Goal: Information Seeking & Learning: Learn about a topic

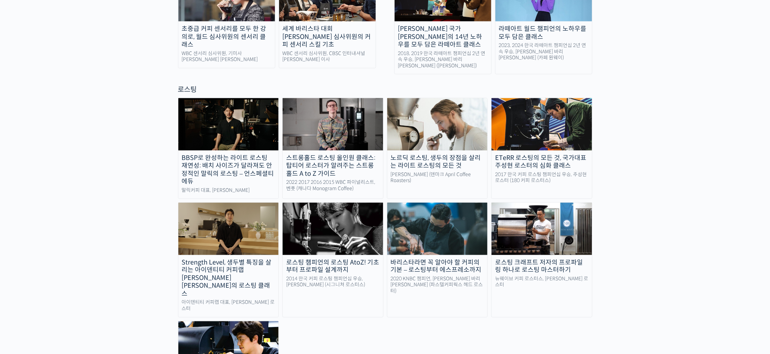
drag, startPoint x: 649, startPoint y: 226, endPoint x: 663, endPoint y: 336, distance: 110.7
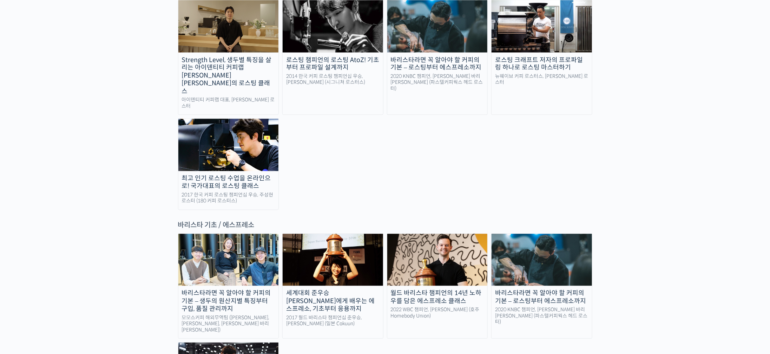
scroll to position [981, 0]
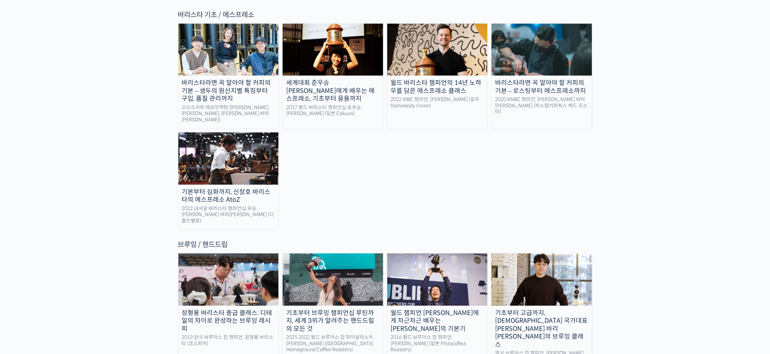
click at [574, 253] on img at bounding box center [541, 279] width 100 height 52
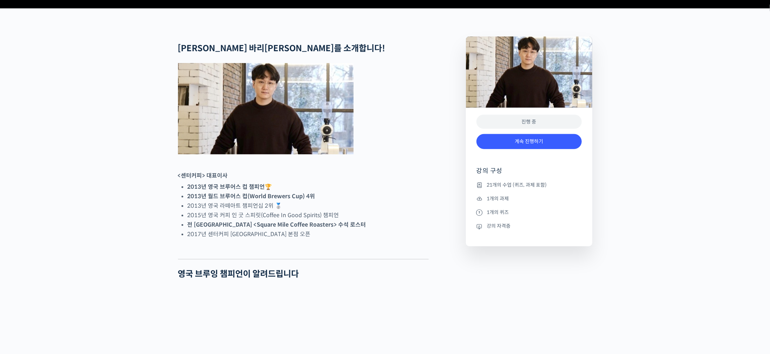
scroll to position [316, 0]
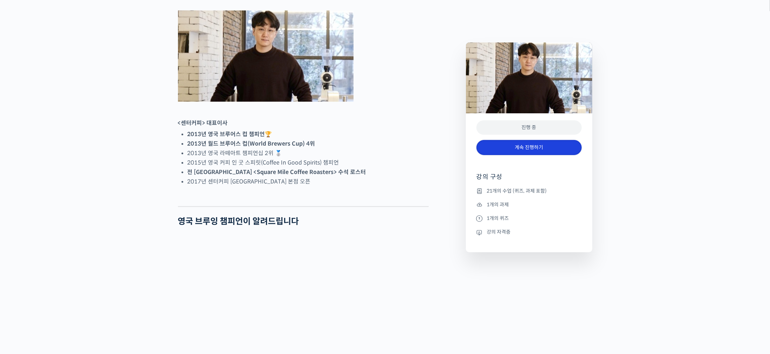
click at [550, 146] on link "계속 진행하기" at bounding box center [528, 147] width 105 height 15
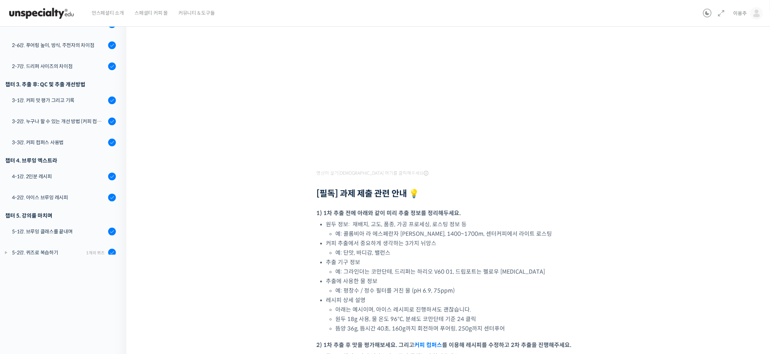
scroll to position [41, 0]
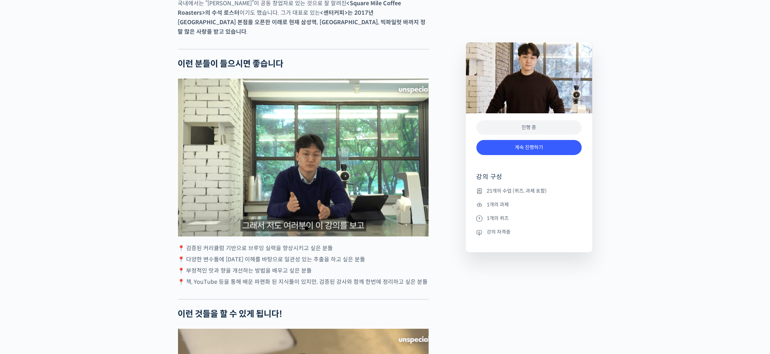
drag, startPoint x: 96, startPoint y: 118, endPoint x: 115, endPoint y: 268, distance: 151.0
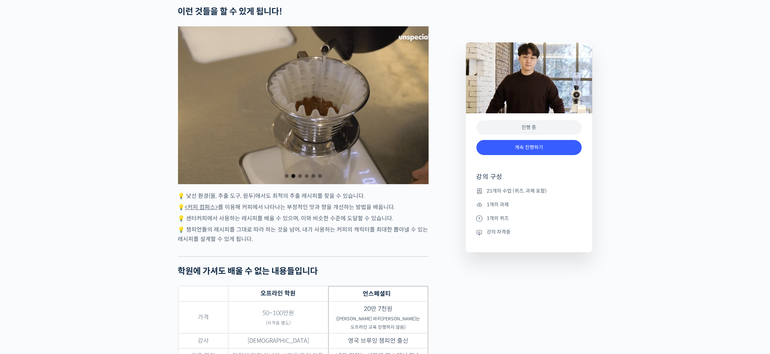
drag, startPoint x: 120, startPoint y: 159, endPoint x: 126, endPoint y: 252, distance: 92.9
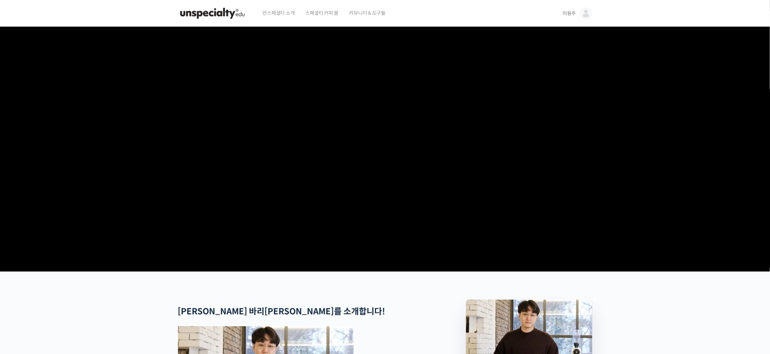
drag, startPoint x: 424, startPoint y: 221, endPoint x: 483, endPoint y: -64, distance: 290.7
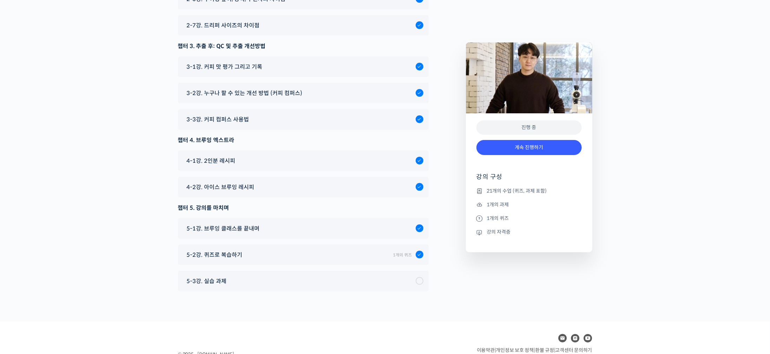
drag, startPoint x: 408, startPoint y: 174, endPoint x: 379, endPoint y: 331, distance: 159.3
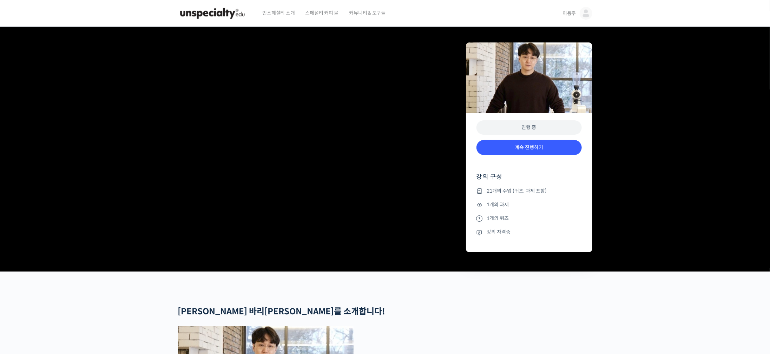
drag, startPoint x: 153, startPoint y: 234, endPoint x: 291, endPoint y: -64, distance: 328.2
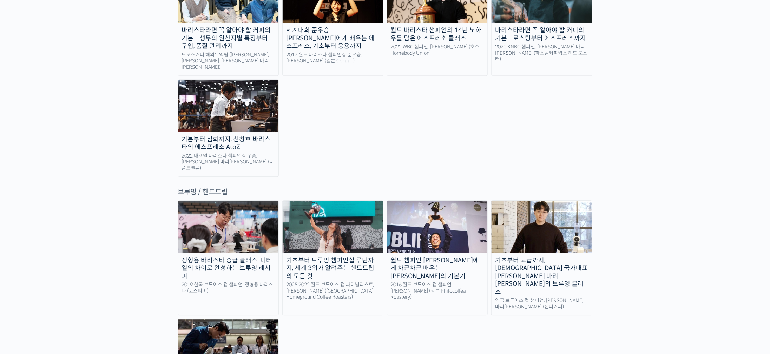
click at [458, 257] on div "월드 챔피언 [PERSON_NAME]에게 차근차근 배우는 [PERSON_NAME]의 기본기" at bounding box center [437, 269] width 100 height 24
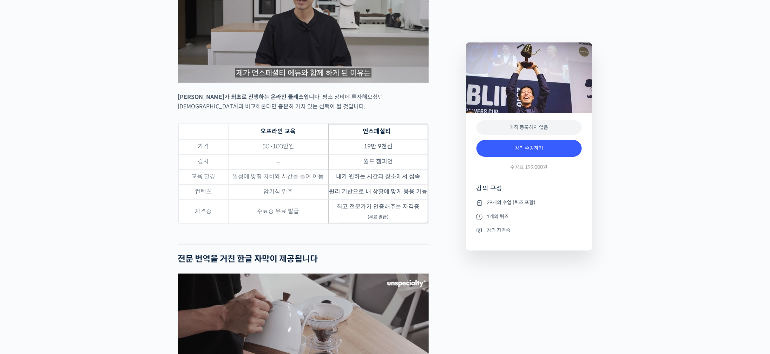
scroll to position [1895, 0]
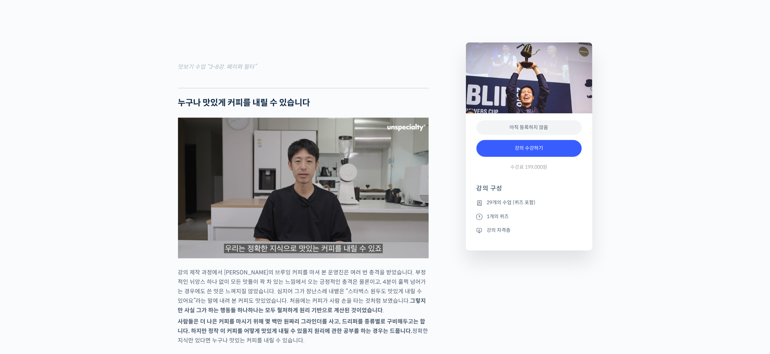
drag, startPoint x: 59, startPoint y: 263, endPoint x: 154, endPoint y: 62, distance: 222.4
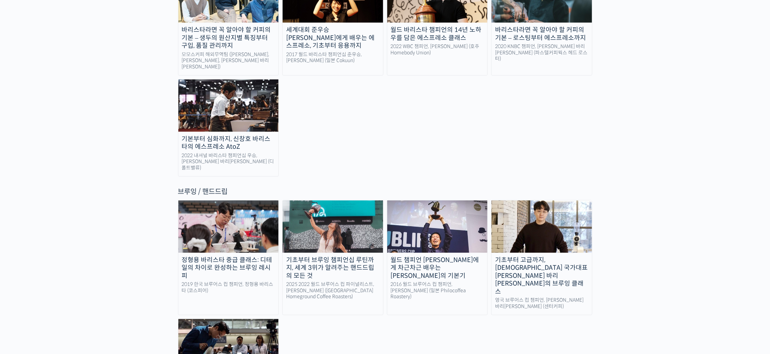
click at [237, 200] on img at bounding box center [228, 226] width 100 height 52
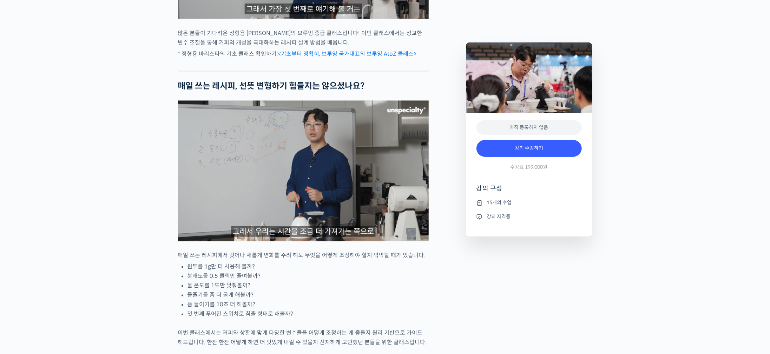
scroll to position [623, 0]
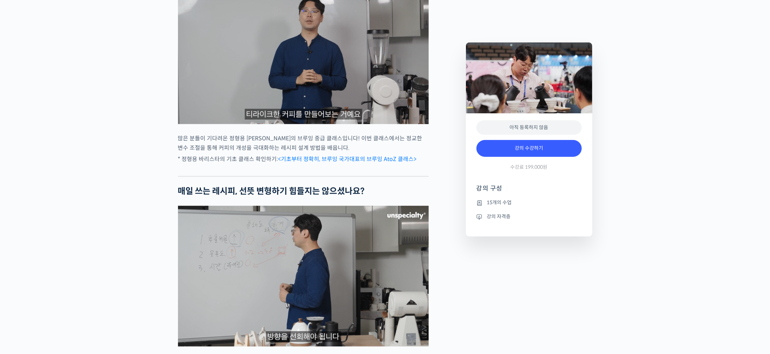
click at [389, 163] on link "<기초부터 정확히, 브루잉 국가대표의 브루잉 AtoZ 클래스>" at bounding box center [347, 158] width 138 height 7
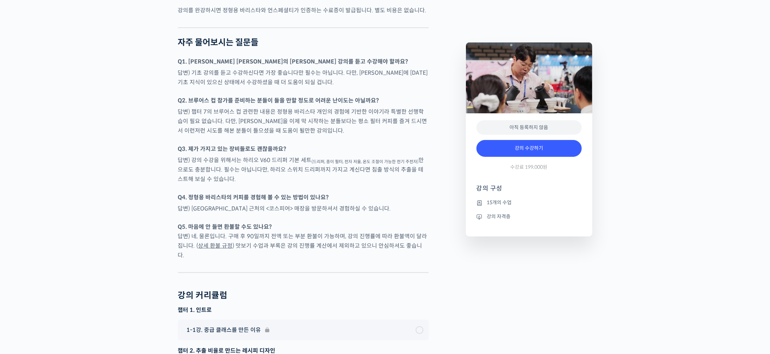
scroll to position [1948, 0]
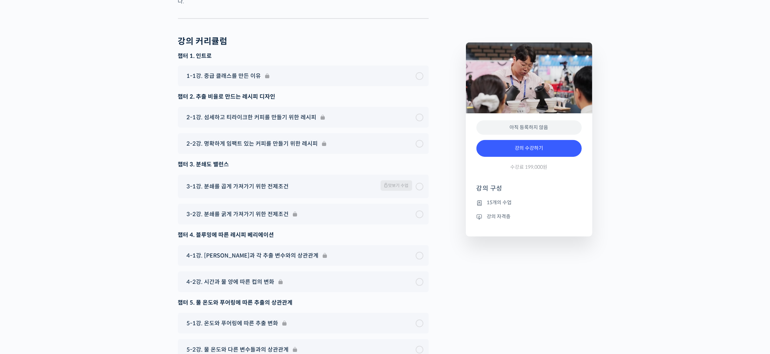
drag, startPoint x: 93, startPoint y: 236, endPoint x: 128, endPoint y: 110, distance: 130.4
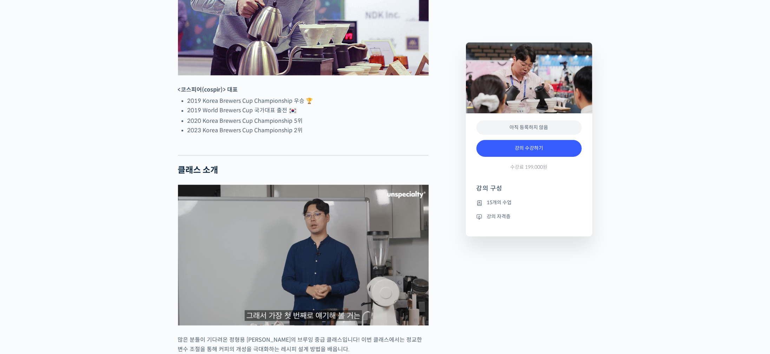
scroll to position [579, 0]
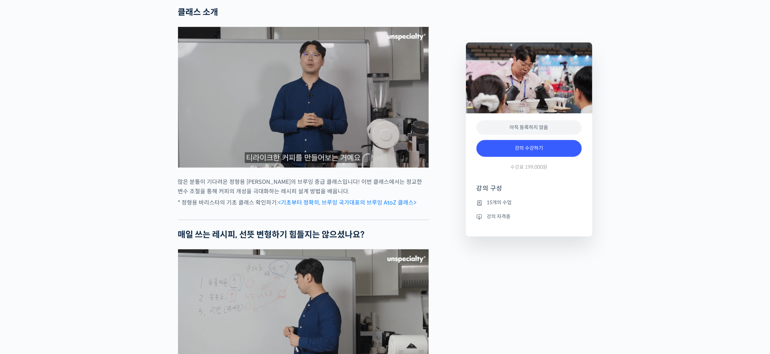
click at [360, 206] on link "<기초부터 정확히, 브루잉 국가대표의 브루잉 AtoZ 클래스>" at bounding box center [347, 202] width 138 height 7
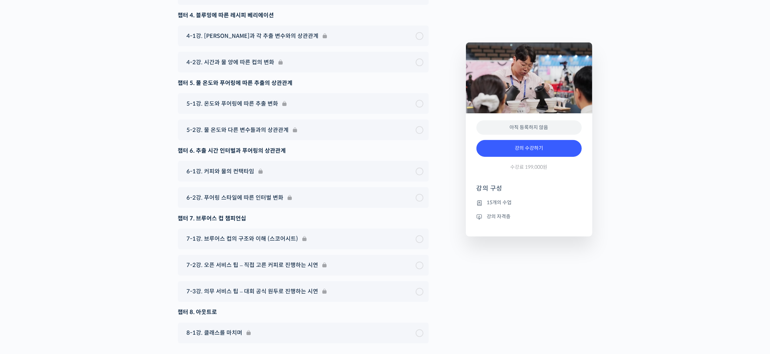
scroll to position [2316, 0]
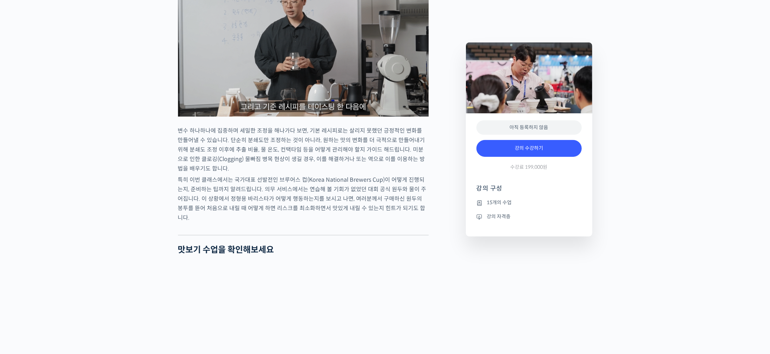
drag, startPoint x: 115, startPoint y: 105, endPoint x: 216, endPoint y: -64, distance: 196.7
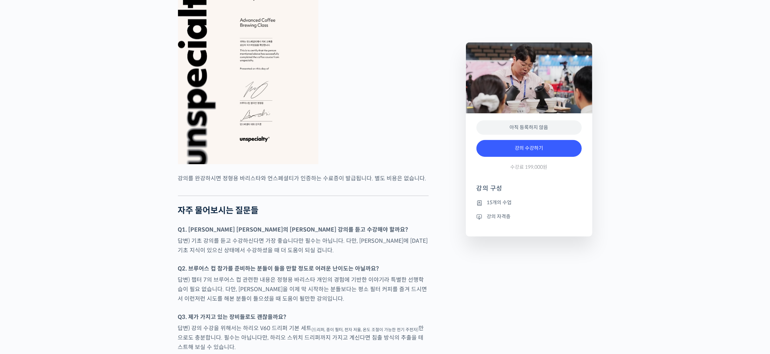
scroll to position [2360, 0]
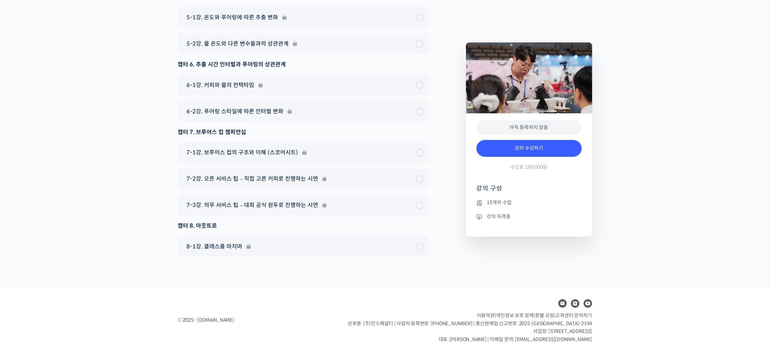
drag, startPoint x: 98, startPoint y: 179, endPoint x: 129, endPoint y: 349, distance: 173.0
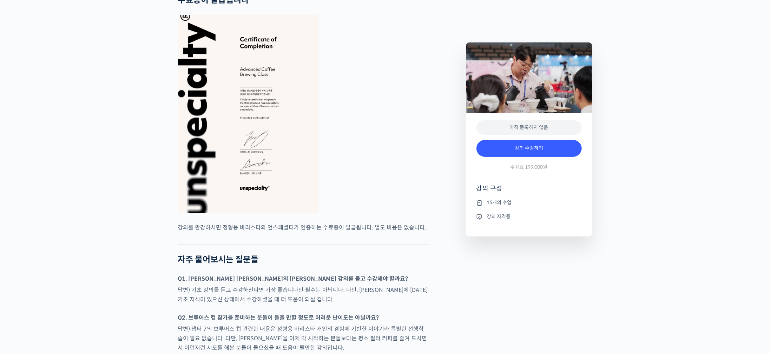
scroll to position [0, 0]
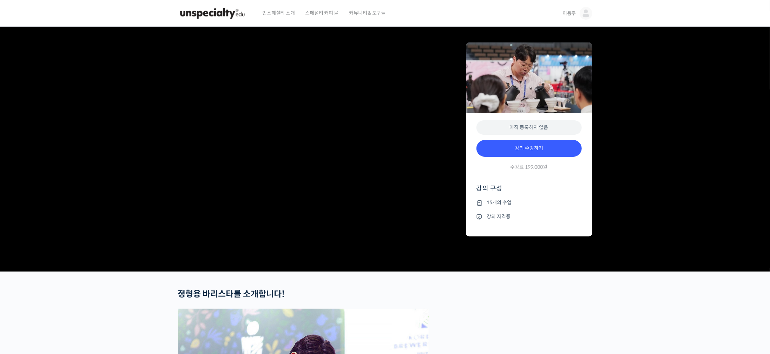
drag, startPoint x: 627, startPoint y: 254, endPoint x: 669, endPoint y: -11, distance: 267.4
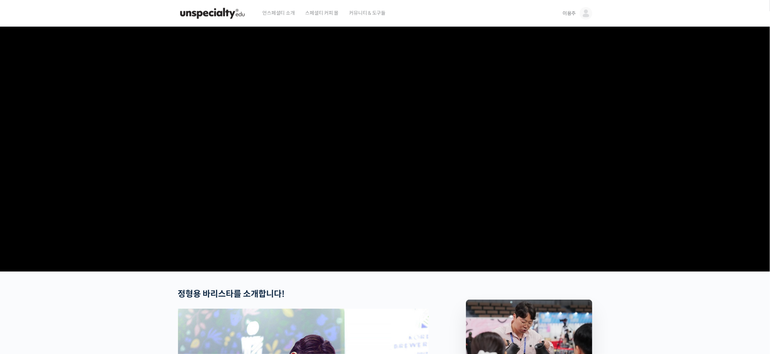
click at [587, 14] on img at bounding box center [585, 13] width 13 height 13
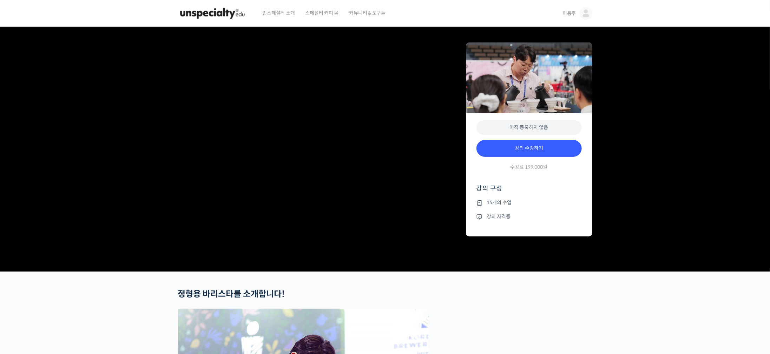
drag, startPoint x: 203, startPoint y: 49, endPoint x: 284, endPoint y: -64, distance: 139.4
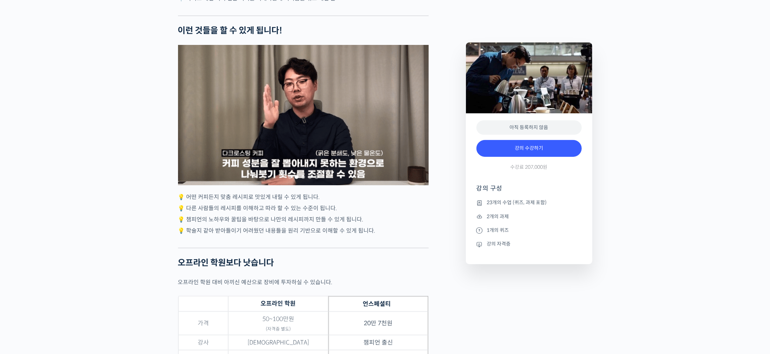
scroll to position [2053, 0]
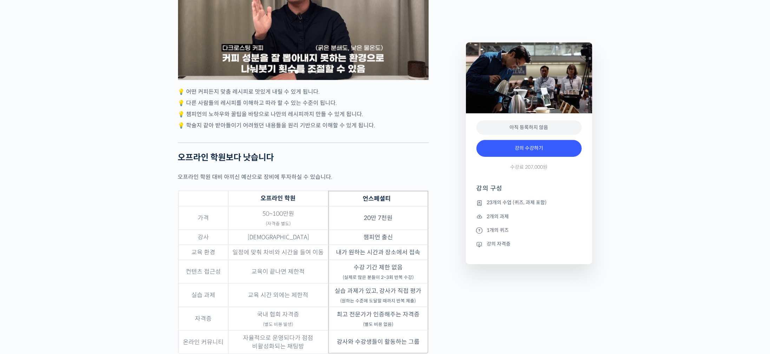
drag, startPoint x: 74, startPoint y: 152, endPoint x: 70, endPoint y: 139, distance: 13.8
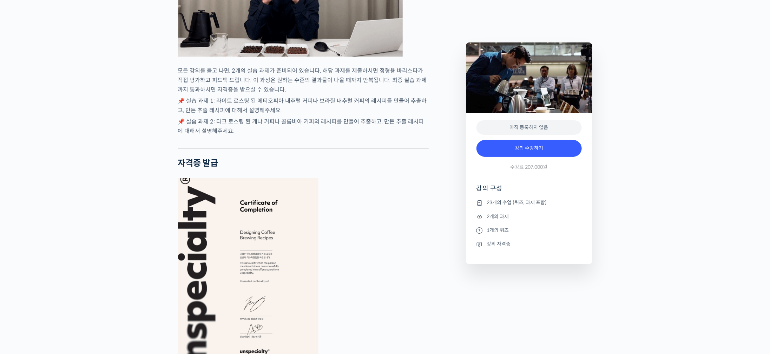
scroll to position [2737, 0]
